Goal: Task Accomplishment & Management: Manage account settings

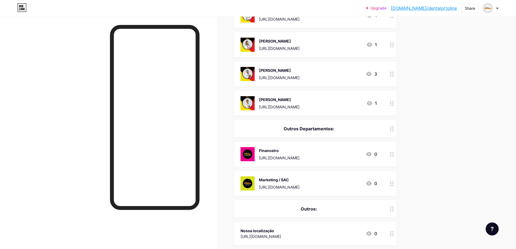
scroll to position [254, 0]
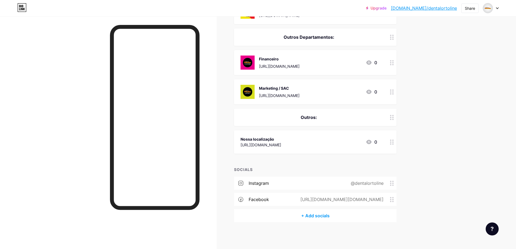
click at [394, 144] on icon at bounding box center [392, 141] width 4 height 5
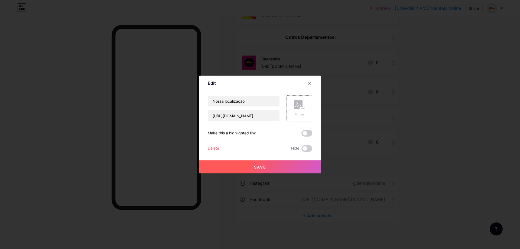
click at [301, 105] on icon at bounding box center [299, 105] width 11 height 10
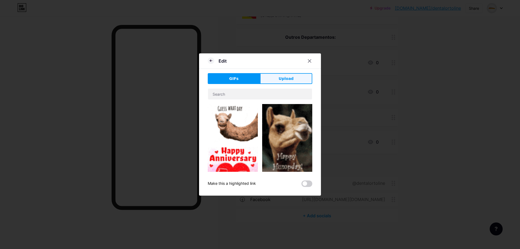
click at [298, 80] on button "Upload" at bounding box center [286, 78] width 52 height 11
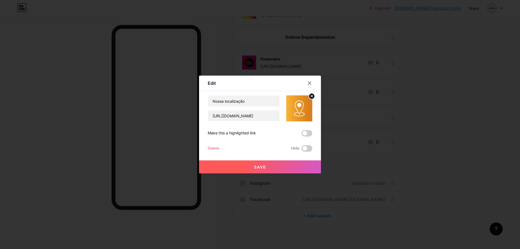
click at [256, 167] on span "Save" at bounding box center [260, 167] width 12 height 5
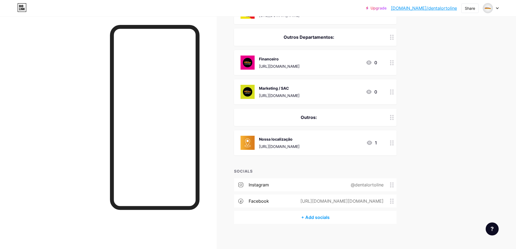
click at [389, 139] on div at bounding box center [391, 142] width 9 height 25
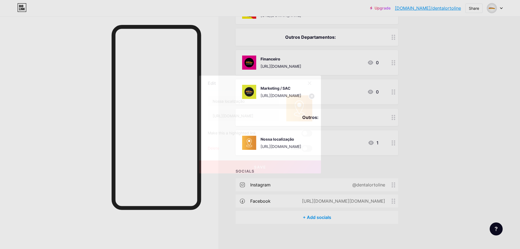
click at [420, 172] on div at bounding box center [260, 124] width 520 height 249
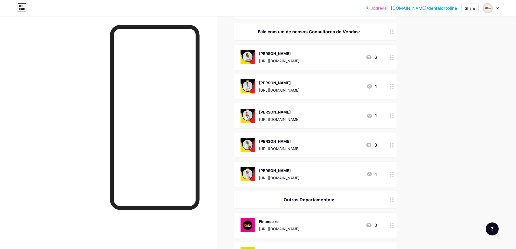
scroll to position [64, 0]
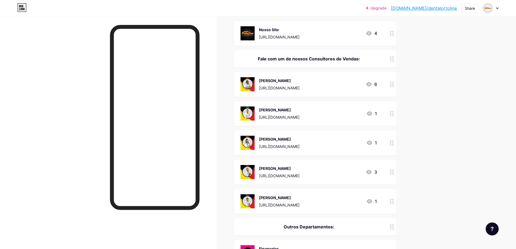
click at [374, 172] on div "3" at bounding box center [371, 172] width 11 height 6
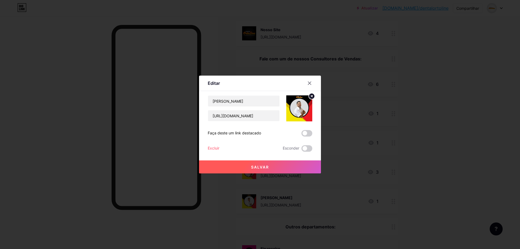
click at [302, 134] on span at bounding box center [306, 133] width 11 height 6
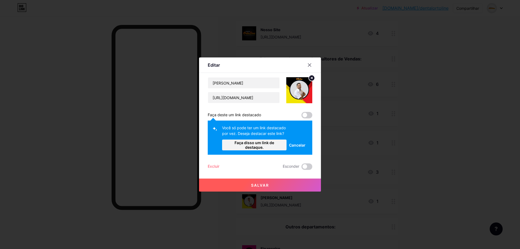
click at [303, 113] on span at bounding box center [306, 115] width 11 height 6
click at [299, 145] on font "Cancelar" at bounding box center [297, 145] width 17 height 5
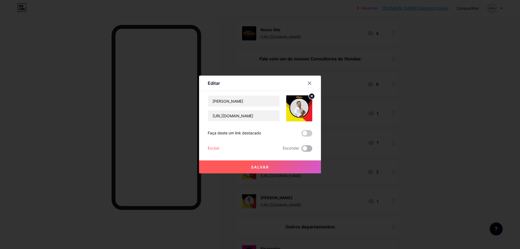
click at [301, 148] on span at bounding box center [306, 148] width 11 height 6
click at [301, 150] on input "checkbox" at bounding box center [301, 150] width 0 height 0
click at [302, 148] on span at bounding box center [306, 148] width 11 height 6
click at [301, 150] on input "checkbox" at bounding box center [301, 150] width 0 height 0
click at [275, 168] on button "Salvar" at bounding box center [260, 166] width 122 height 13
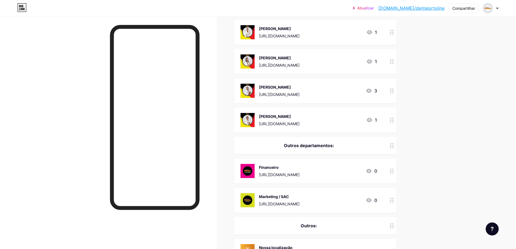
scroll to position [254, 0]
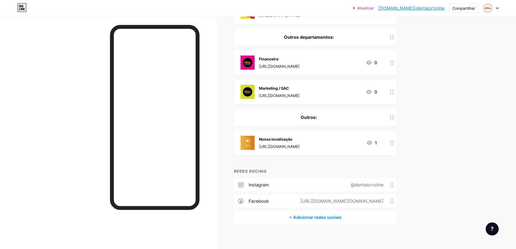
click at [390, 146] on div at bounding box center [391, 142] width 9 height 25
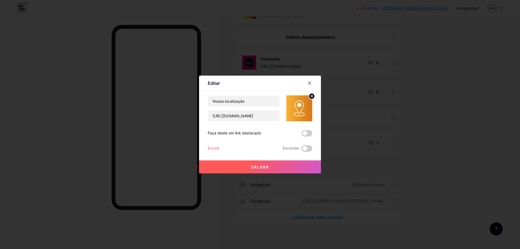
click at [311, 95] on icon at bounding box center [312, 96] width 2 height 2
click at [304, 107] on div "Foto" at bounding box center [299, 108] width 26 height 26
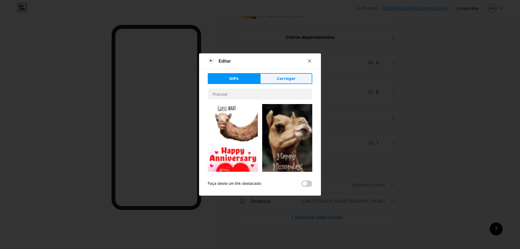
click at [283, 75] on button "Carregar" at bounding box center [286, 78] width 52 height 11
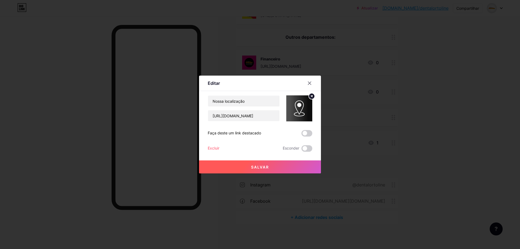
click at [255, 170] on button "Salvar" at bounding box center [260, 166] width 122 height 13
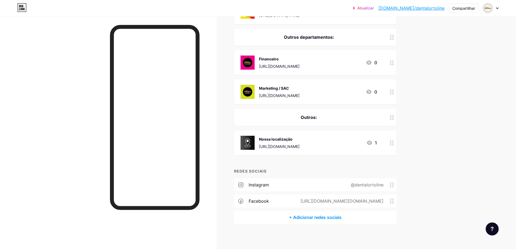
click at [391, 140] on div at bounding box center [391, 142] width 9 height 25
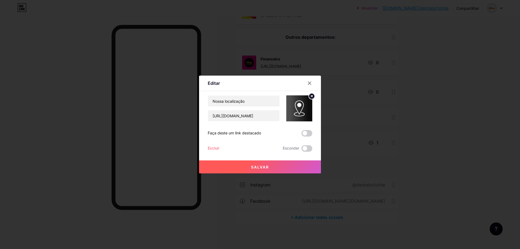
click at [309, 97] on circle at bounding box center [312, 96] width 6 height 6
click at [302, 108] on rect at bounding box center [302, 108] width 4 height 3
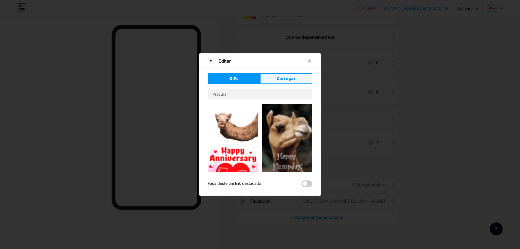
click at [294, 77] on button "Carregar" at bounding box center [286, 78] width 52 height 11
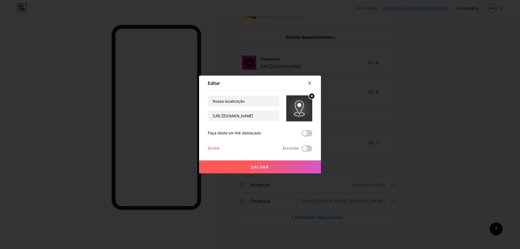
click at [274, 164] on button "Salvar" at bounding box center [260, 166] width 122 height 13
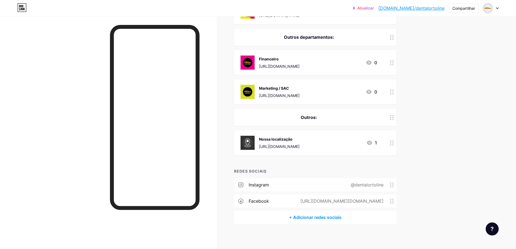
click at [300, 138] on div "Nossa localização" at bounding box center [279, 139] width 41 height 6
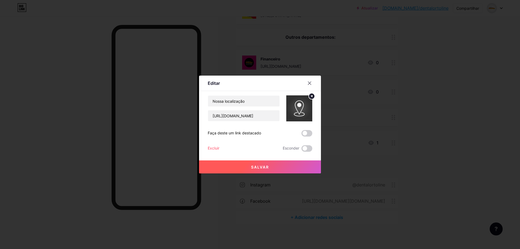
click at [309, 94] on circle at bounding box center [312, 96] width 6 height 6
click at [302, 107] on rect at bounding box center [302, 108] width 4 height 3
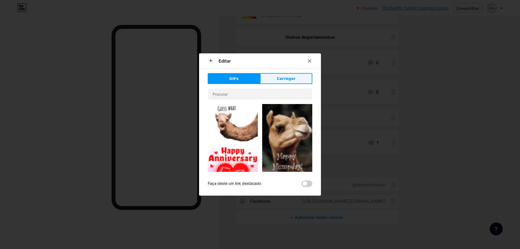
click at [296, 81] on button "Carregar" at bounding box center [286, 78] width 52 height 11
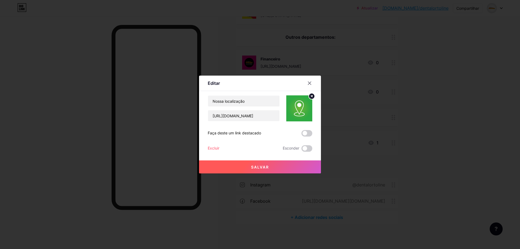
click at [259, 173] on button "Salvar" at bounding box center [260, 166] width 122 height 13
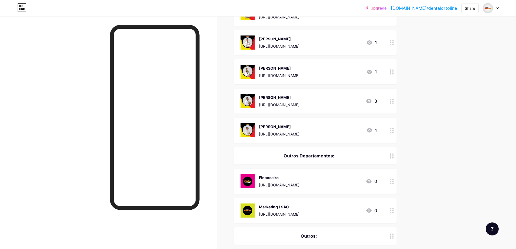
scroll to position [256, 0]
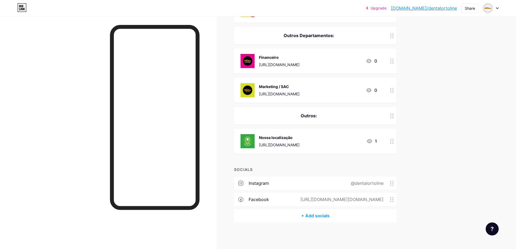
click at [390, 141] on div at bounding box center [391, 141] width 9 height 25
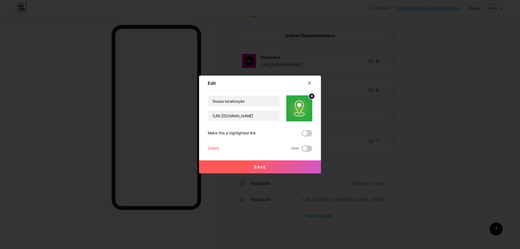
click at [309, 97] on circle at bounding box center [312, 96] width 6 height 6
click at [294, 108] on rect at bounding box center [298, 104] width 9 height 9
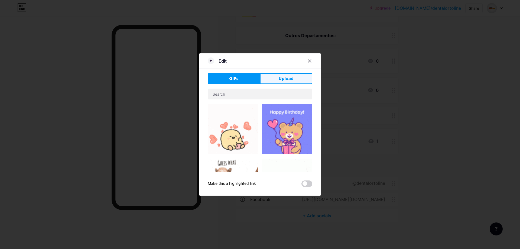
click at [286, 80] on span "Upload" at bounding box center [286, 79] width 15 height 6
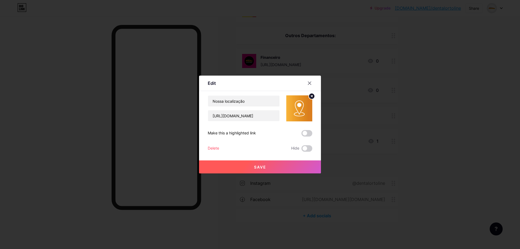
click at [274, 168] on button "Save" at bounding box center [260, 166] width 122 height 13
